Goal: Use online tool/utility: Utilize a website feature to perform a specific function

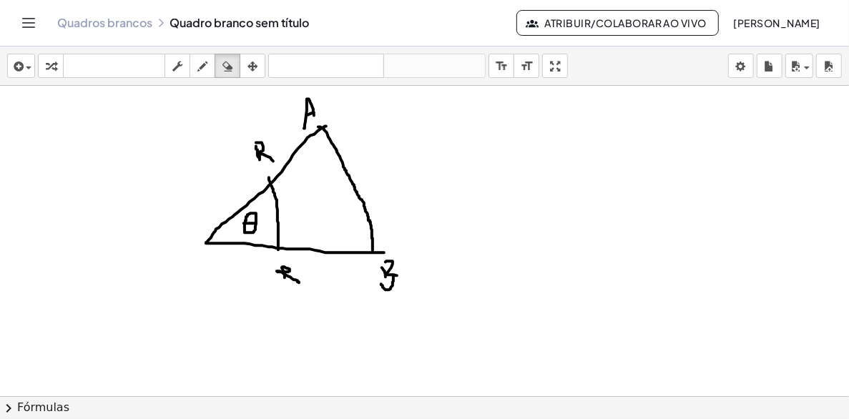
drag, startPoint x: 230, startPoint y: 64, endPoint x: 238, endPoint y: 139, distance: 75.6
click at [230, 72] on icon "button" at bounding box center [228, 66] width 10 height 17
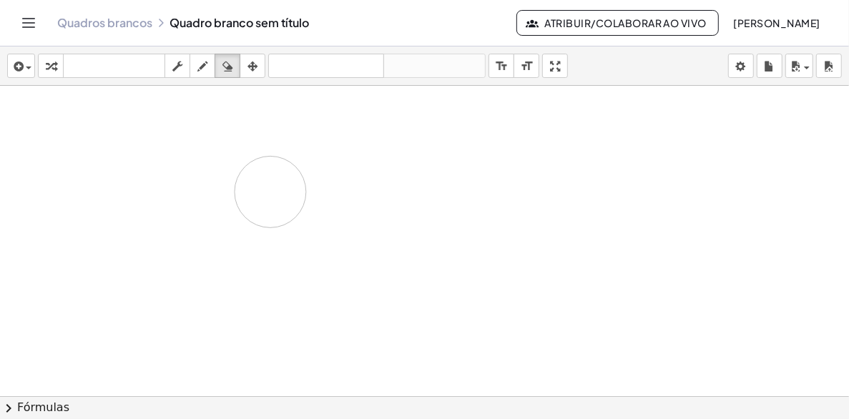
drag, startPoint x: 317, startPoint y: 148, endPoint x: 218, endPoint y: 171, distance: 101.4
click at [218, 171] on div at bounding box center [424, 396] width 849 height 621
click at [205, 70] on icon "button" at bounding box center [203, 66] width 10 height 17
drag, startPoint x: 46, startPoint y: 136, endPoint x: 69, endPoint y: 135, distance: 22.9
click at [69, 135] on div at bounding box center [424, 396] width 849 height 621
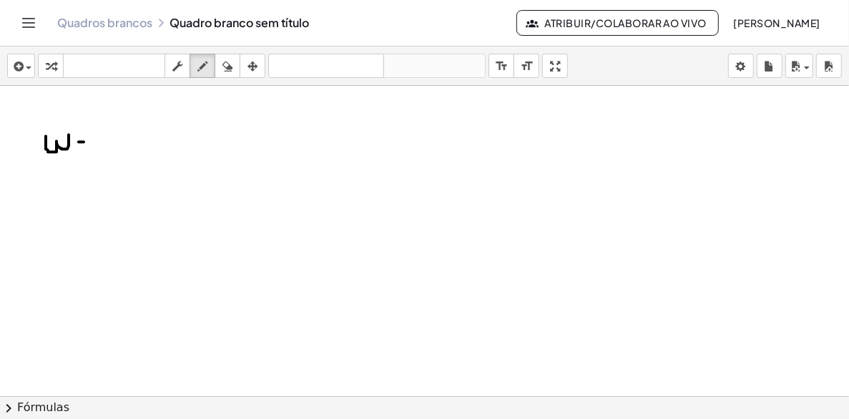
click at [84, 142] on div at bounding box center [424, 396] width 849 height 621
click at [84, 150] on div at bounding box center [424, 396] width 849 height 621
drag, startPoint x: 105, startPoint y: 144, endPoint x: 122, endPoint y: 127, distance: 23.8
click at [122, 127] on div at bounding box center [424, 396] width 849 height 621
click at [127, 140] on div at bounding box center [424, 396] width 849 height 621
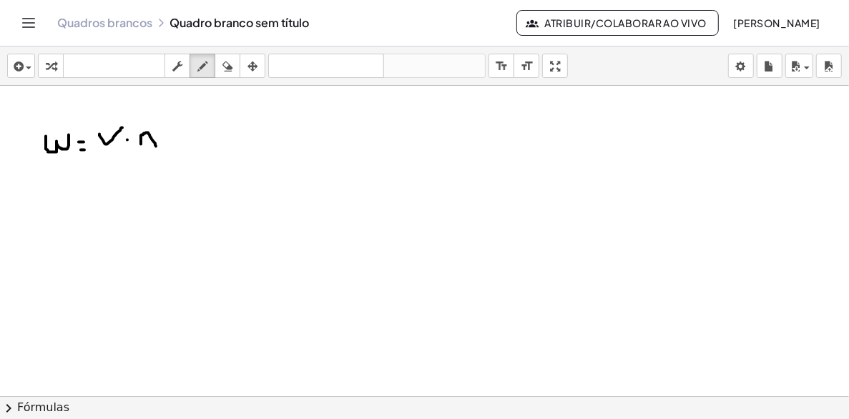
drag, startPoint x: 141, startPoint y: 138, endPoint x: 157, endPoint y: 147, distance: 17.9
click at [157, 147] on div at bounding box center [424, 396] width 849 height 621
drag, startPoint x: 142, startPoint y: 141, endPoint x: 149, endPoint y: 140, distance: 7.2
click at [149, 140] on div at bounding box center [424, 396] width 849 height 621
click at [99, 268] on div at bounding box center [424, 396] width 849 height 621
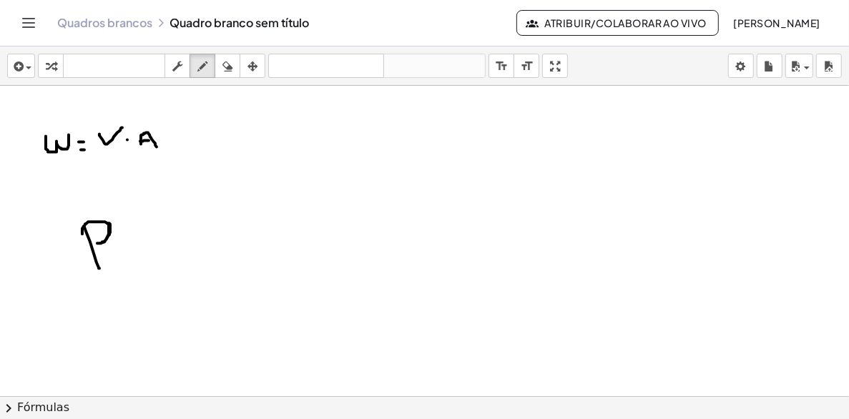
drag, startPoint x: 108, startPoint y: 224, endPoint x: 82, endPoint y: 234, distance: 27.6
click at [82, 234] on div at bounding box center [424, 396] width 849 height 621
drag, startPoint x: 126, startPoint y: 242, endPoint x: 130, endPoint y: 254, distance: 12.7
click at [130, 254] on div at bounding box center [424, 396] width 849 height 621
drag, startPoint x: 165, startPoint y: 256, endPoint x: 188, endPoint y: 233, distance: 32.9
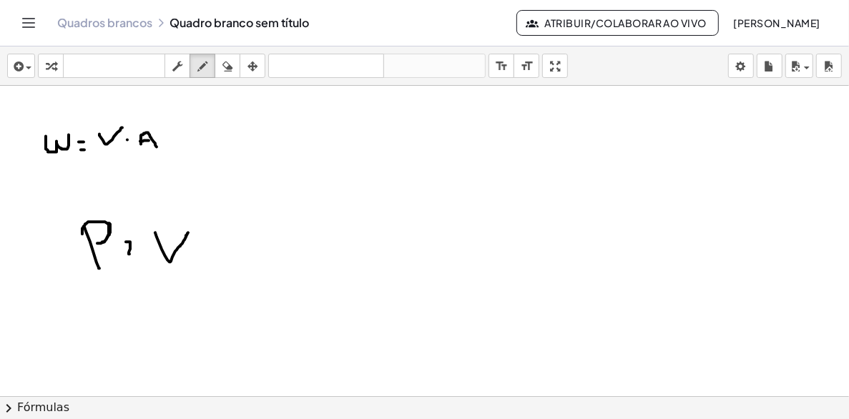
click at [188, 233] on div at bounding box center [424, 396] width 849 height 621
click at [199, 252] on div at bounding box center [424, 396] width 849 height 621
click at [218, 258] on div at bounding box center [424, 396] width 849 height 621
click at [223, 69] on icon "button" at bounding box center [228, 66] width 10 height 17
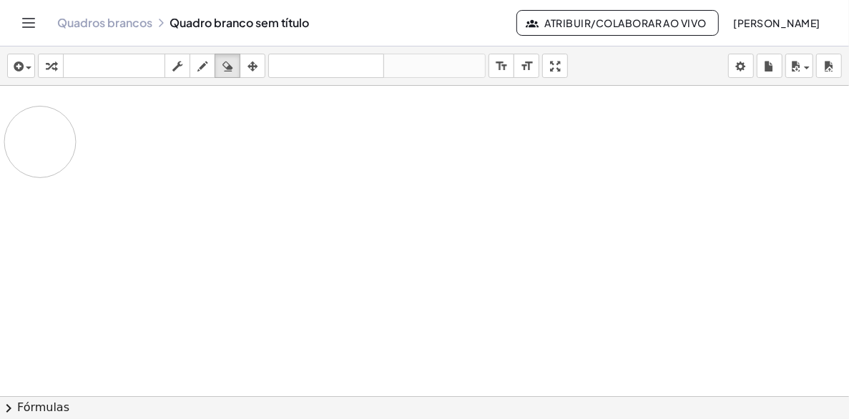
drag, startPoint x: 123, startPoint y: 185, endPoint x: 41, endPoint y: 142, distance: 92.8
click at [41, 142] on div at bounding box center [424, 396] width 849 height 621
